Goal: Task Accomplishment & Management: Manage account settings

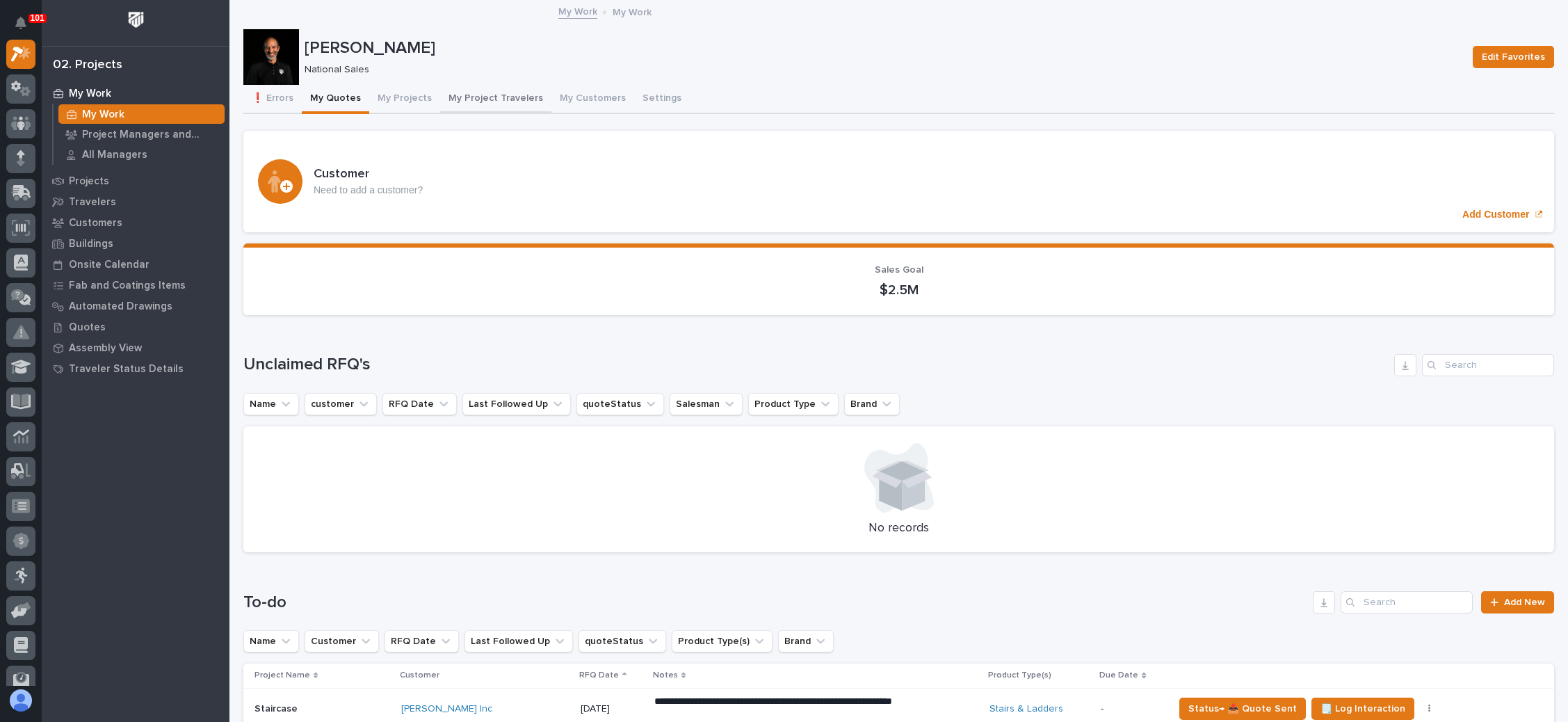
click at [501, 93] on button "My Project Travelers" at bounding box center [495, 99] width 111 height 29
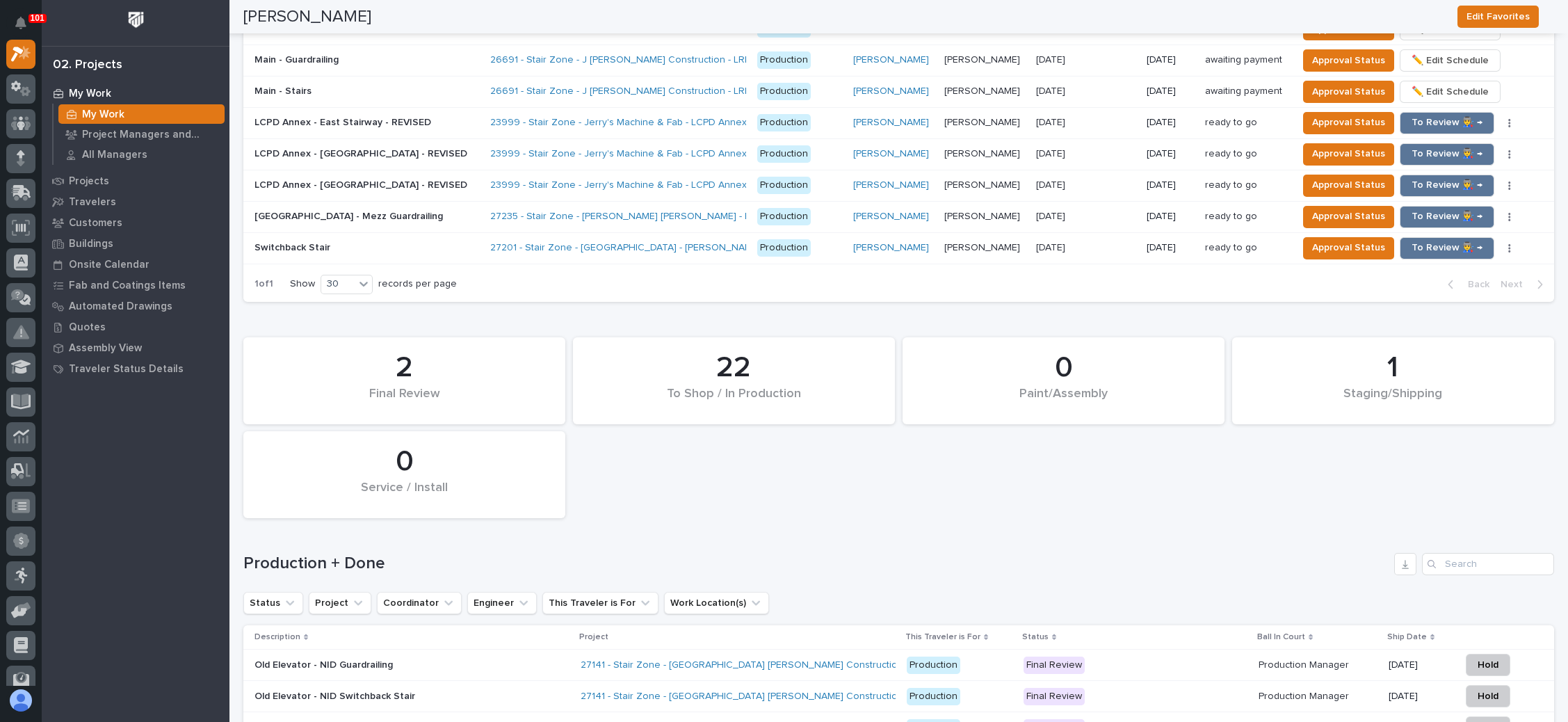
scroll to position [1570, 0]
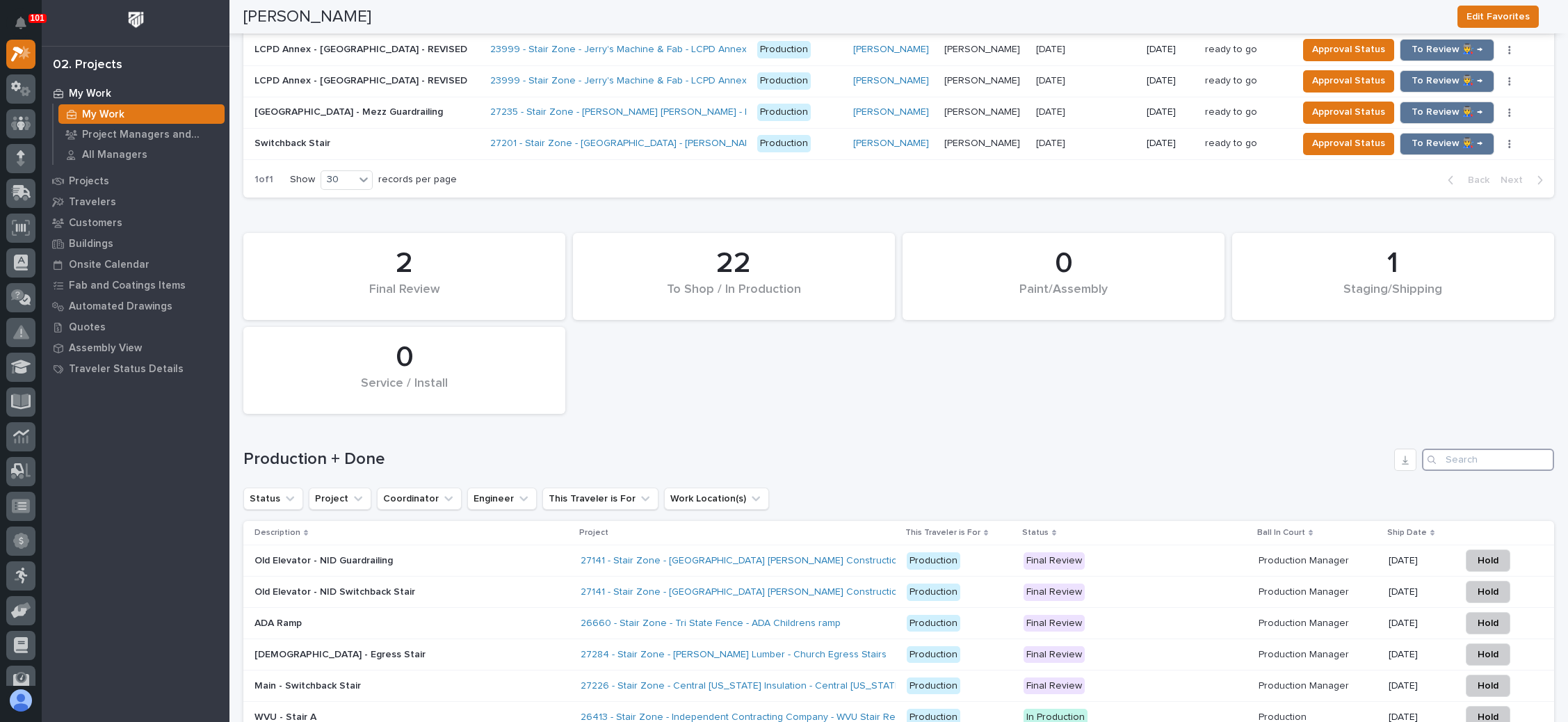
click at [1469, 452] on input "Search" at bounding box center [1488, 460] width 132 height 22
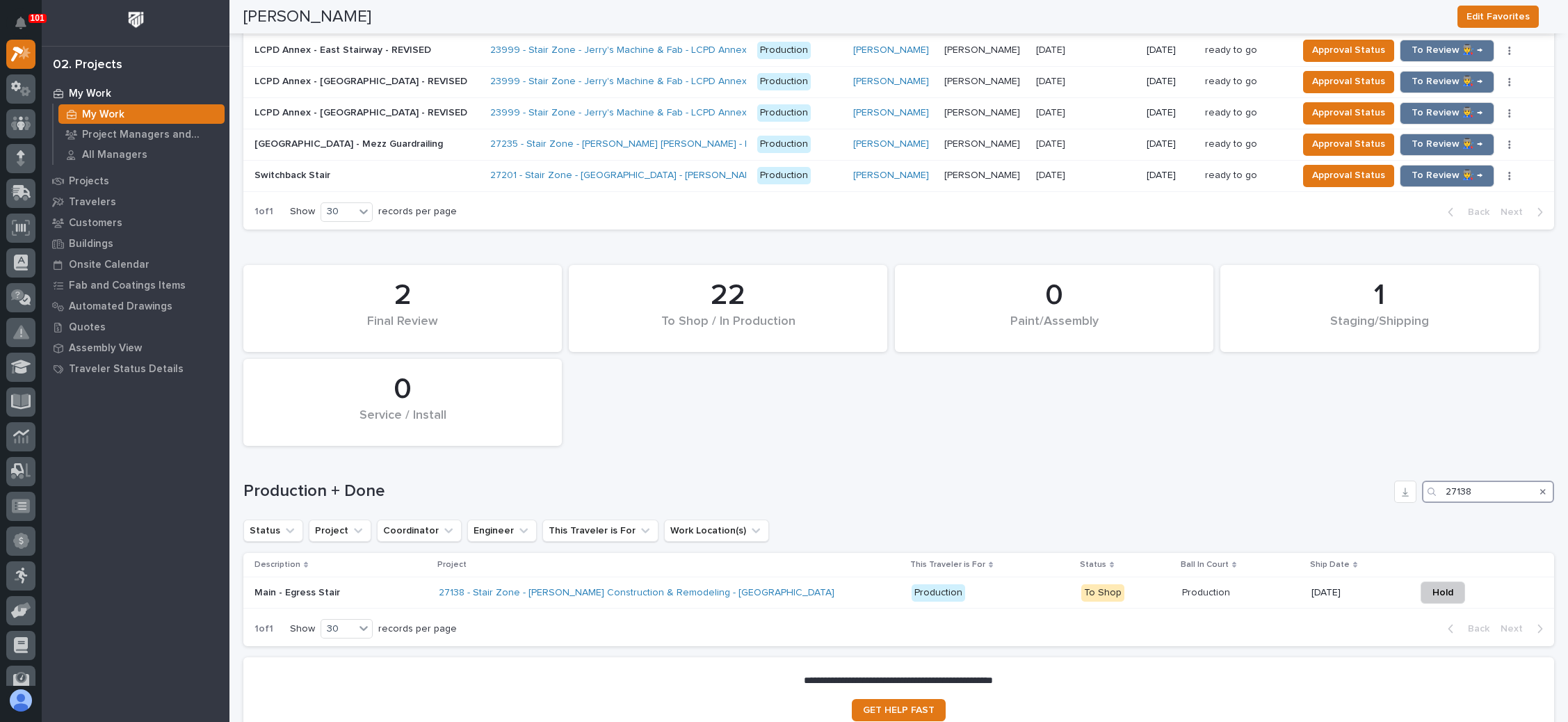
scroll to position [1642, 0]
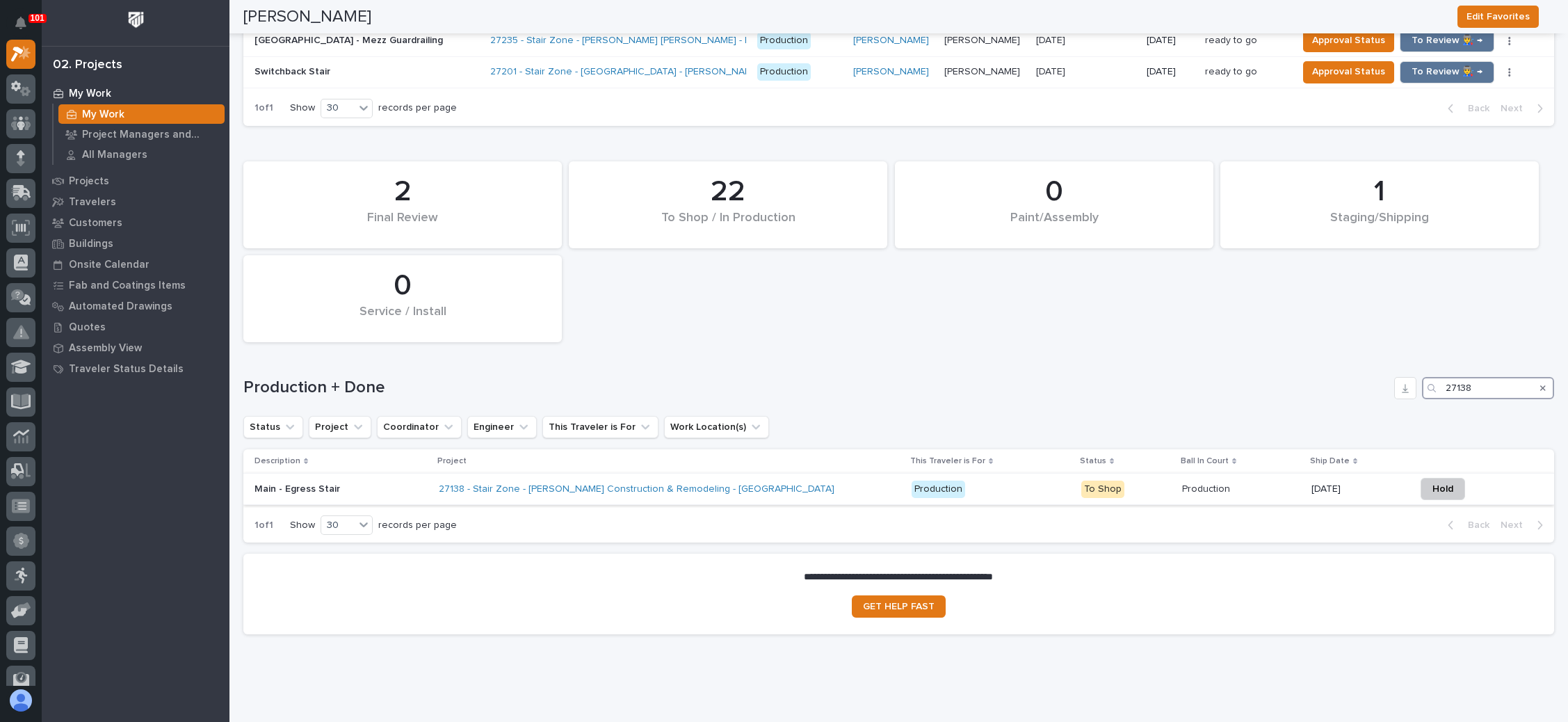
type input "27138"
click at [1242, 483] on p at bounding box center [1242, 489] width 118 height 12
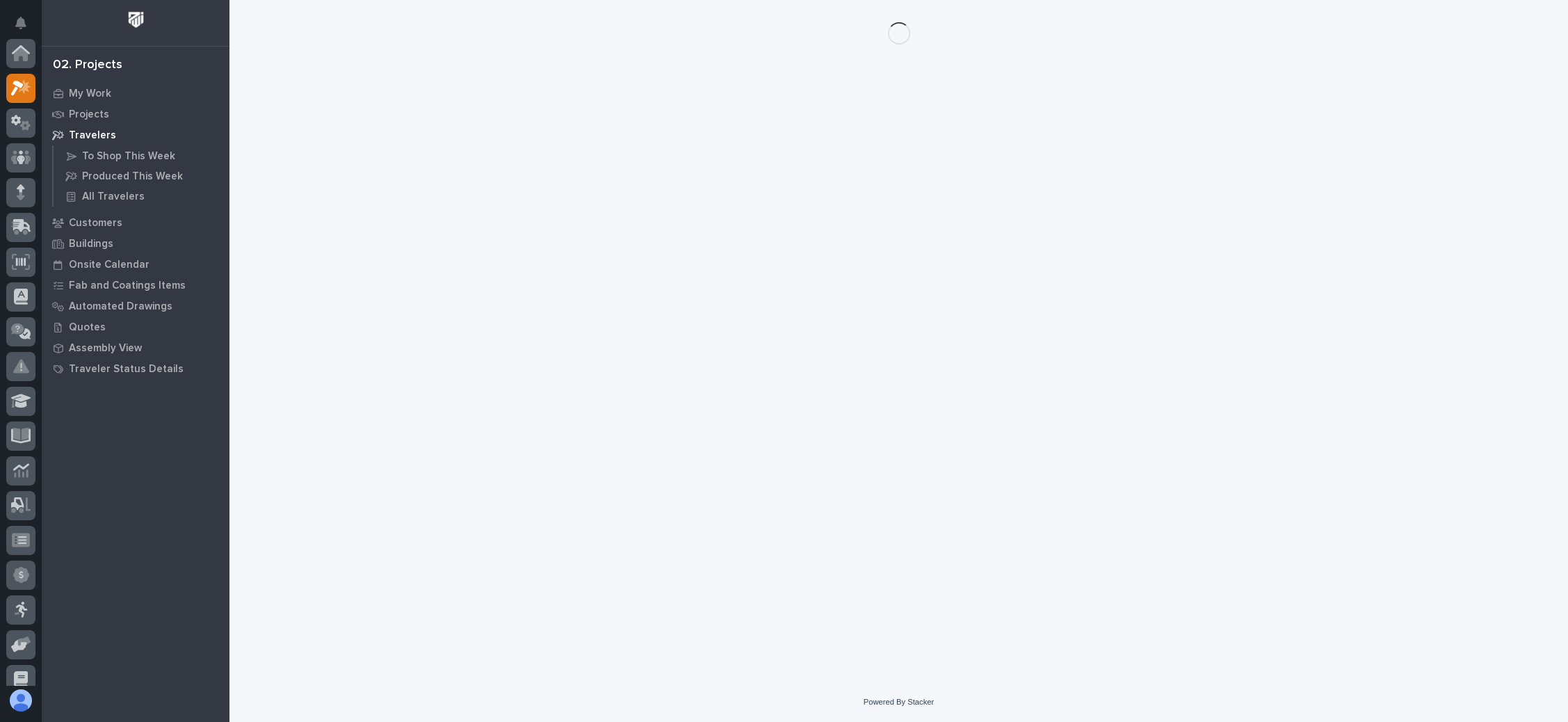
scroll to position [34, 0]
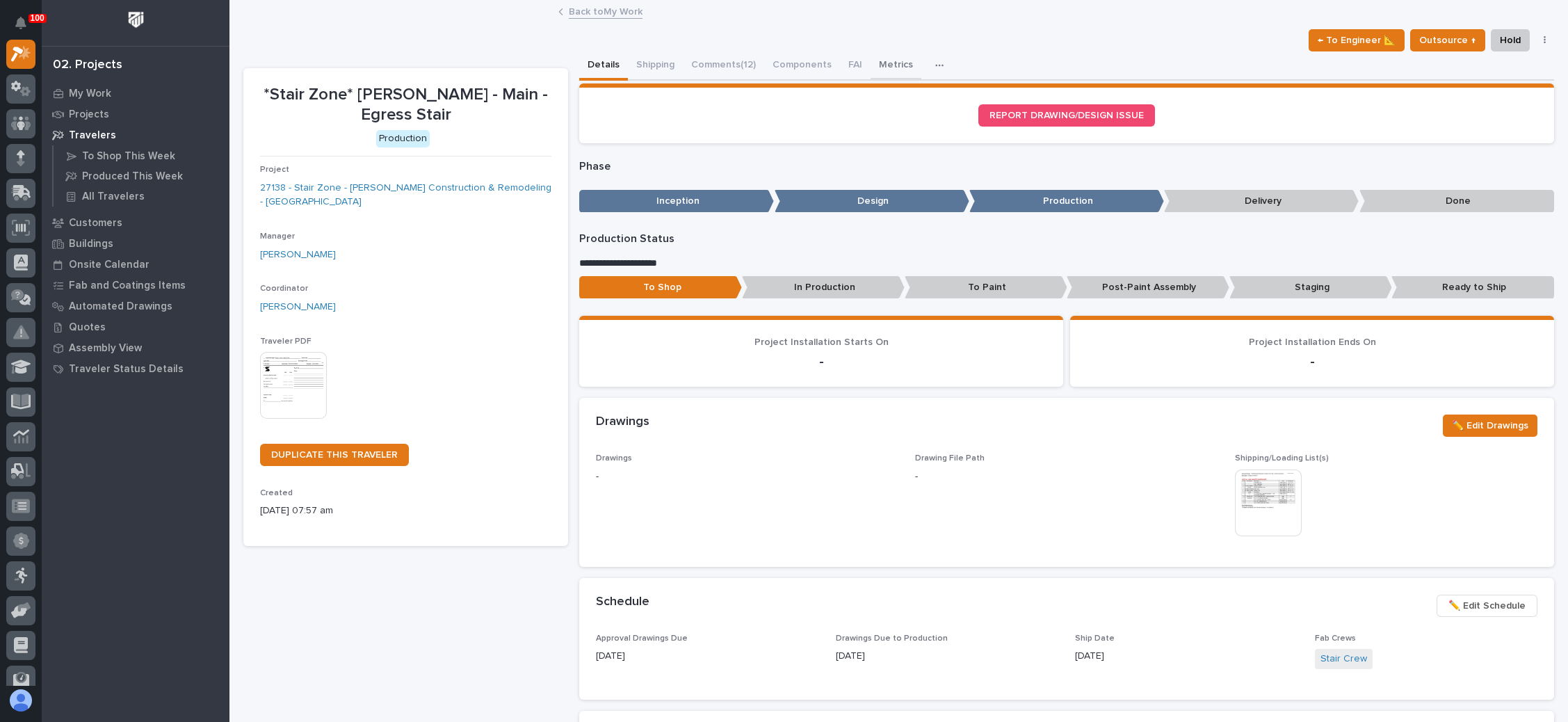
click at [881, 55] on button "Metrics" at bounding box center [896, 65] width 50 height 29
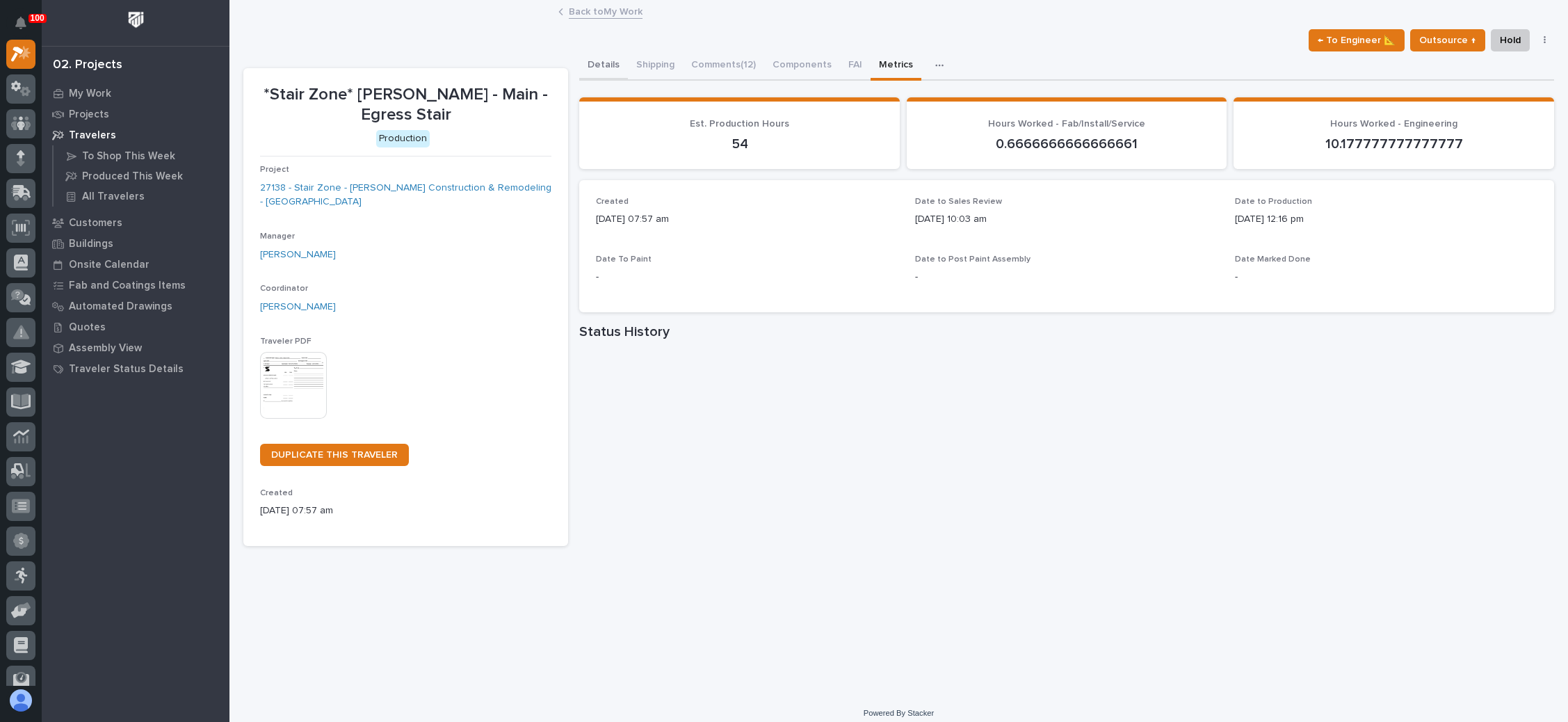
click at [599, 57] on button "Details" at bounding box center [604, 65] width 49 height 29
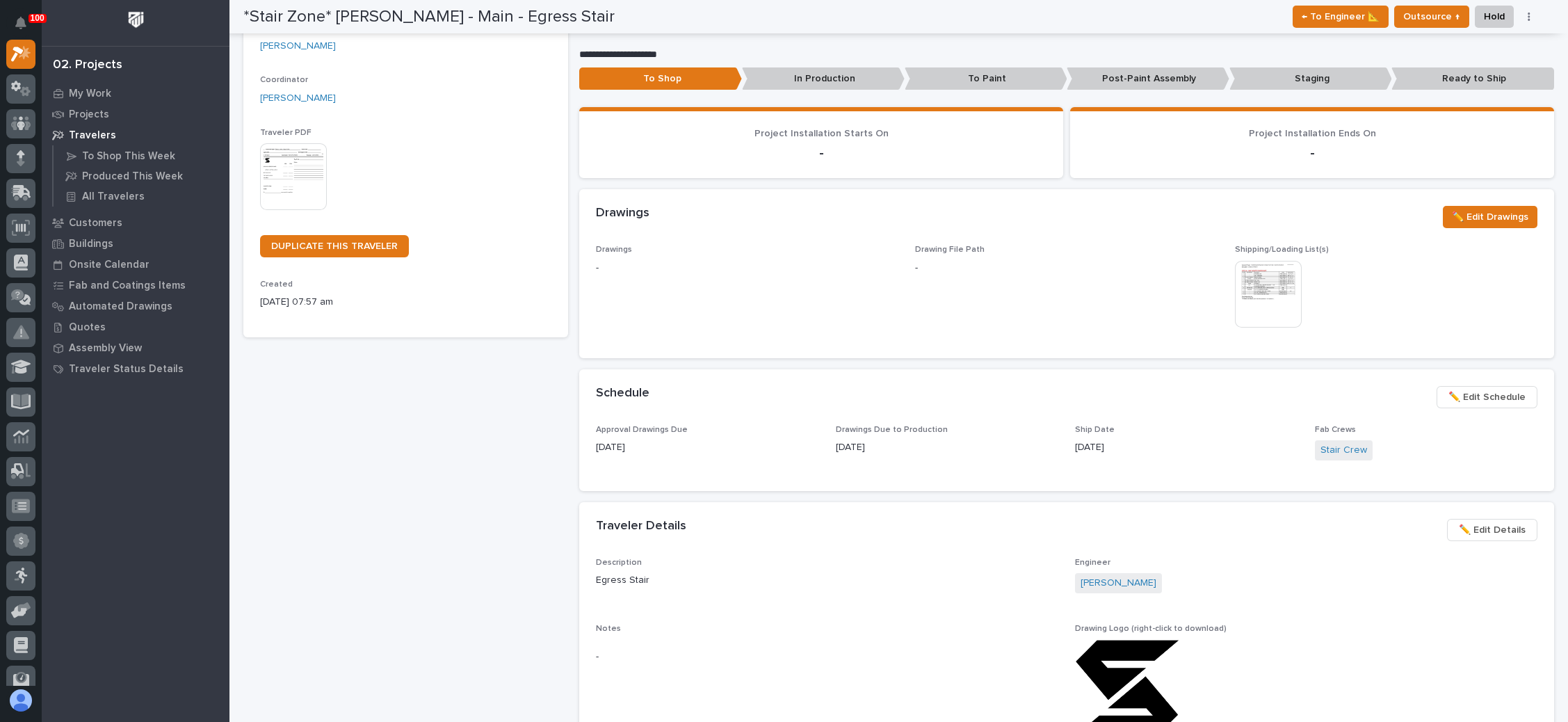
scroll to position [313, 0]
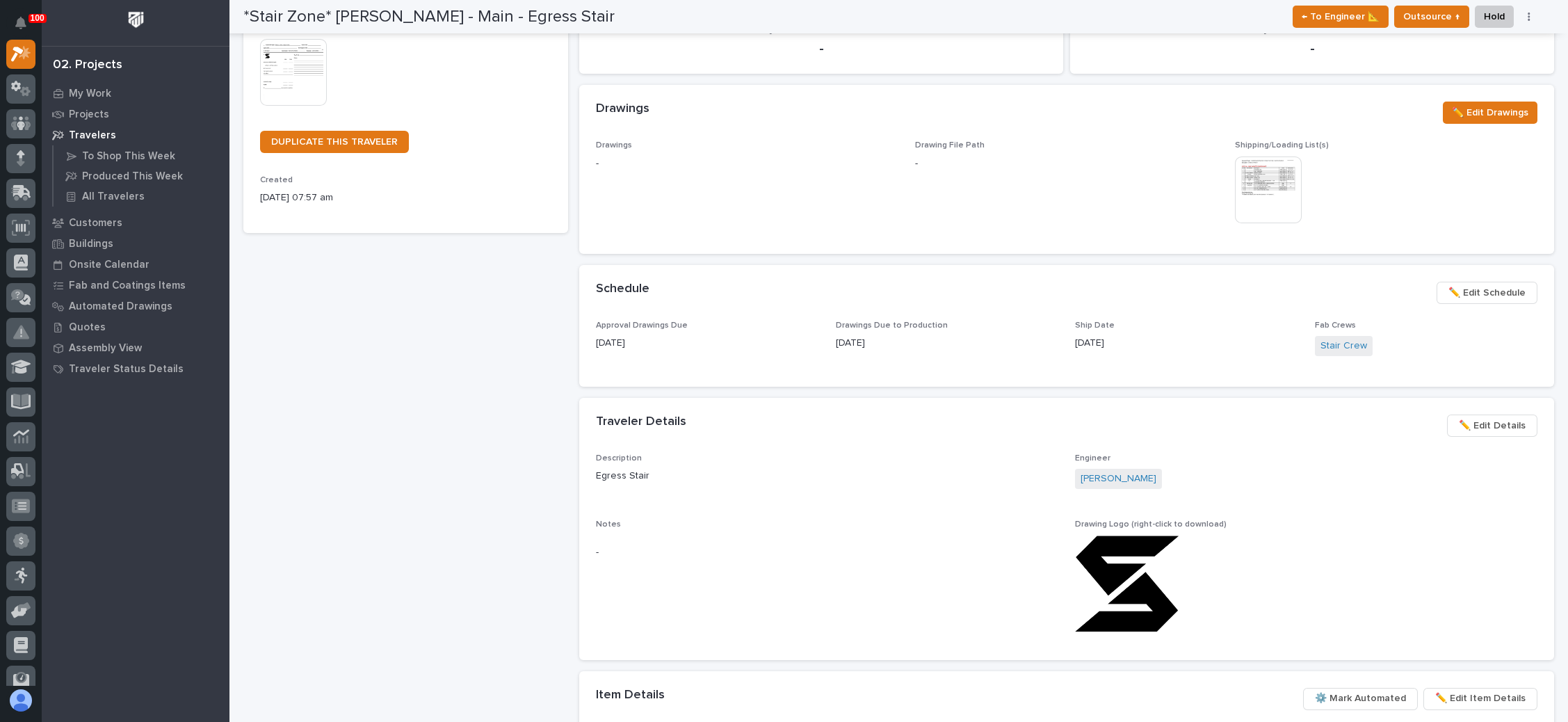
click at [1468, 289] on span "✏️ Edit Schedule" at bounding box center [1488, 292] width 77 height 17
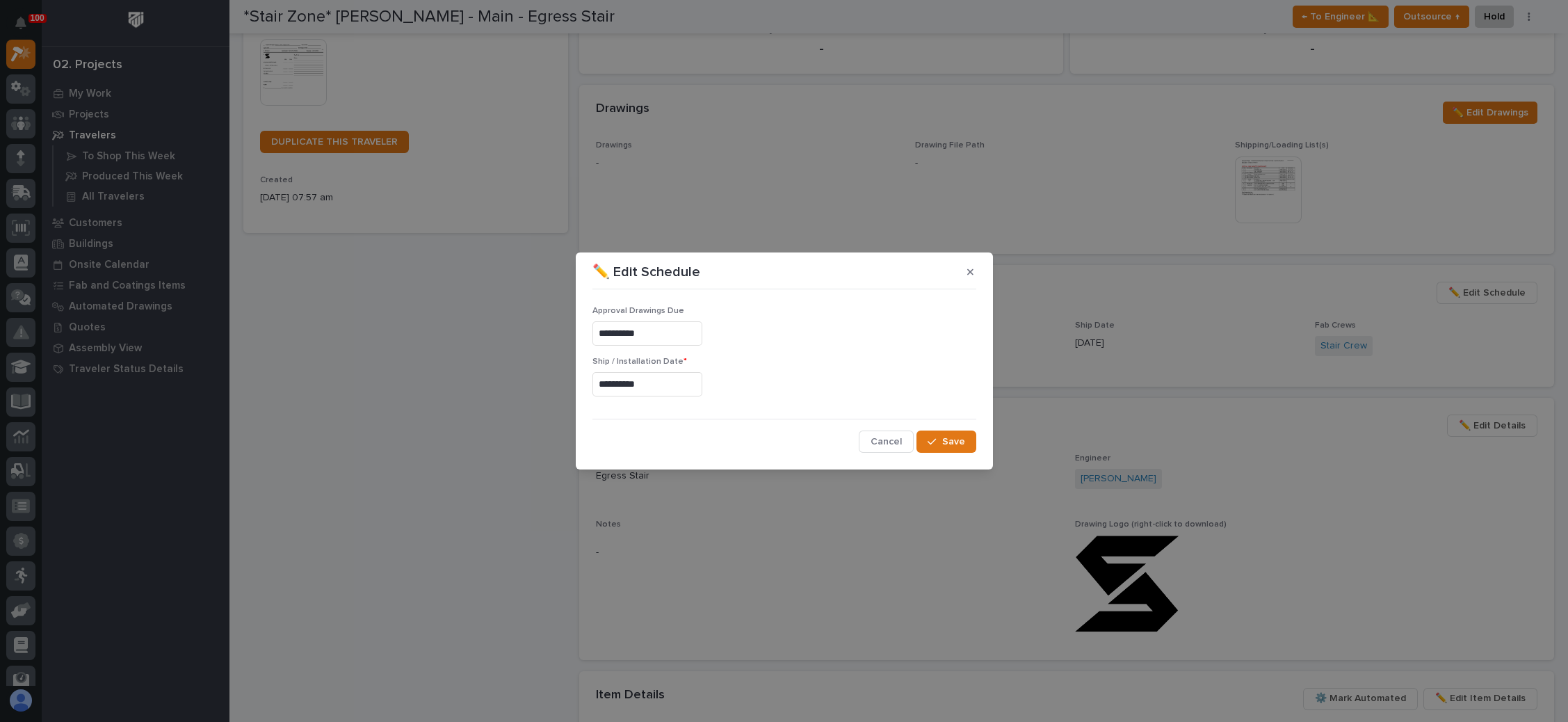
click at [641, 381] on input "**********" at bounding box center [647, 384] width 110 height 24
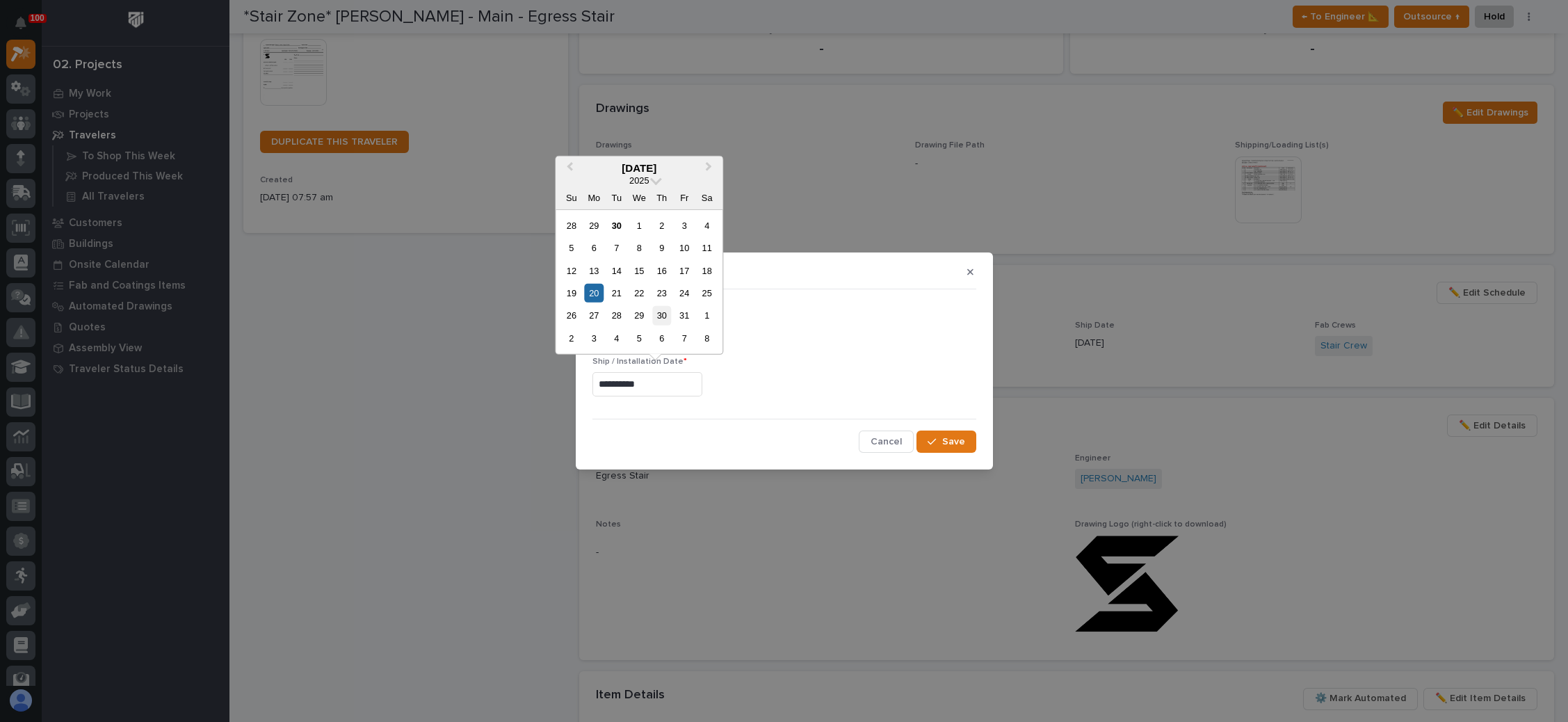
click at [662, 313] on div "30" at bounding box center [662, 315] width 19 height 19
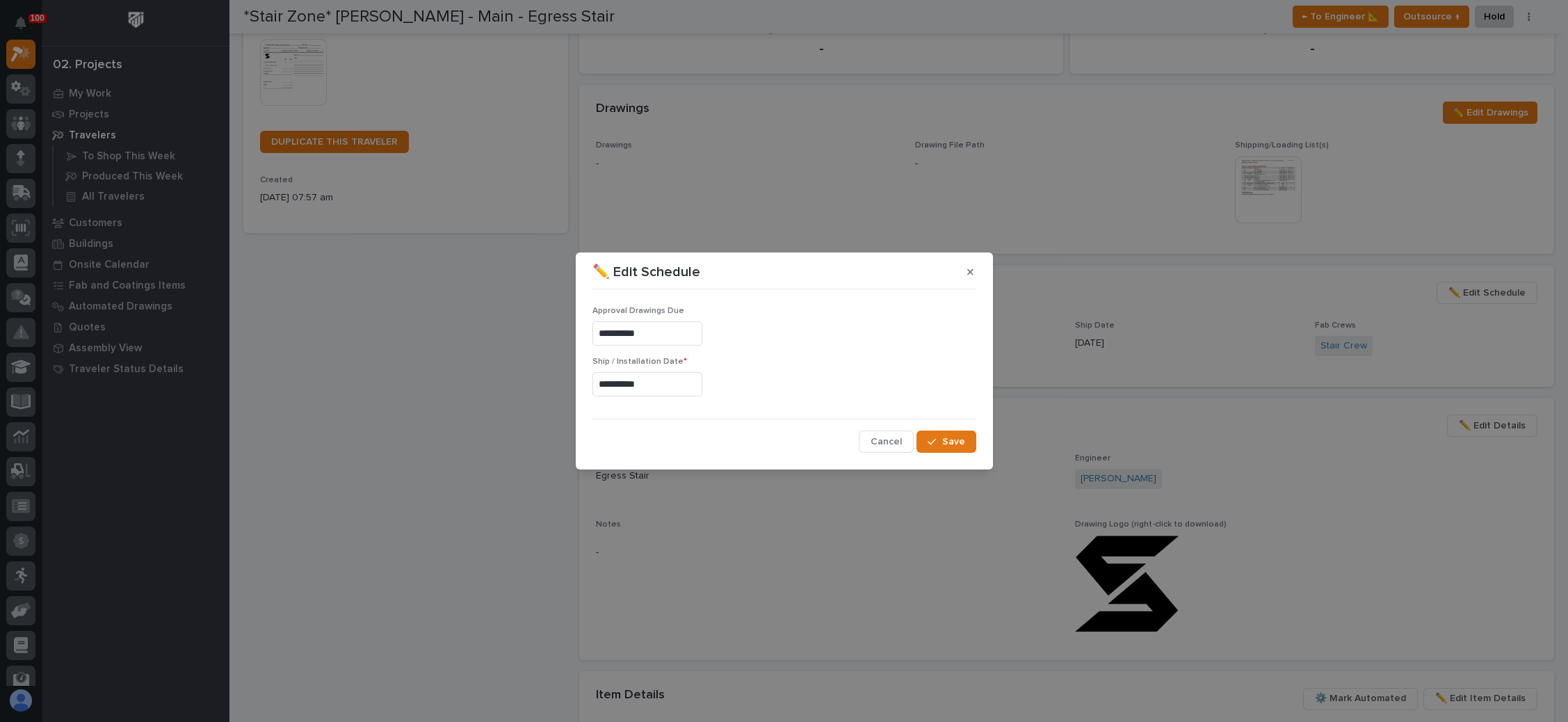
type input "**********"
click at [936, 441] on icon "button" at bounding box center [932, 441] width 9 height 9
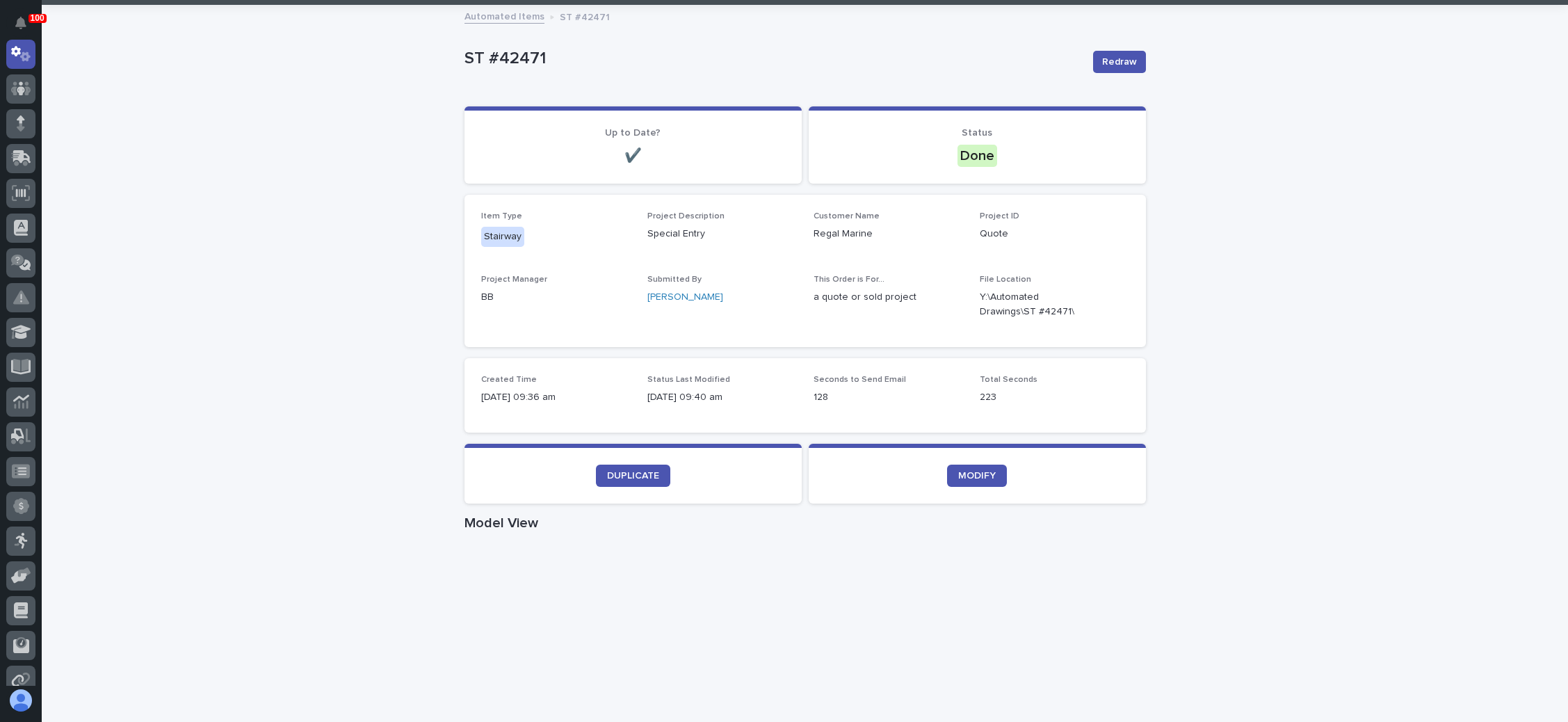
scroll to position [104, 0]
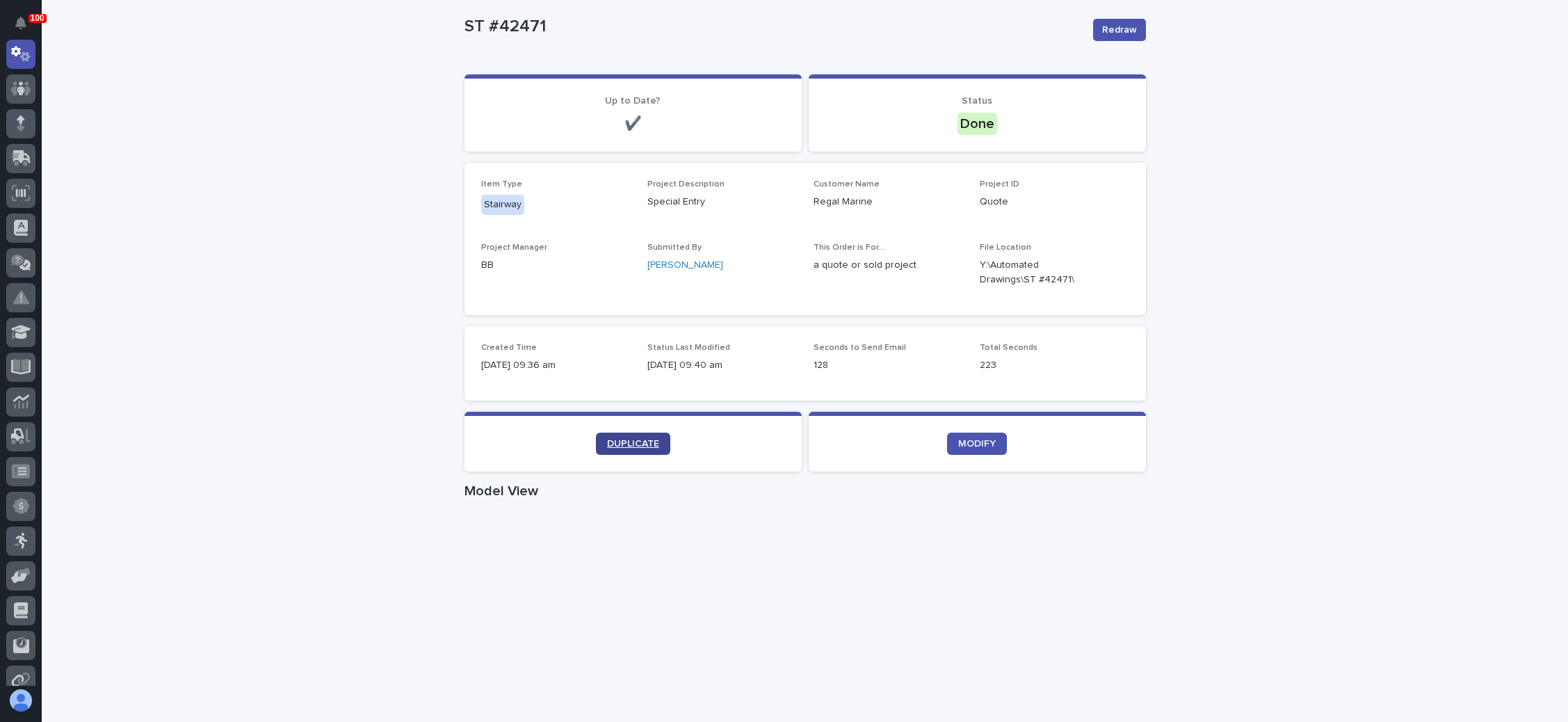
click at [636, 442] on span "DUPLICATE" at bounding box center [633, 444] width 52 height 9
